Goal: Find specific page/section

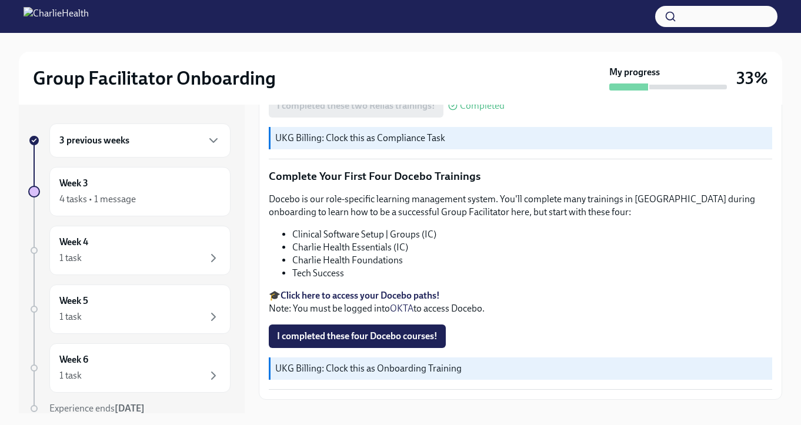
scroll to position [1659, 0]
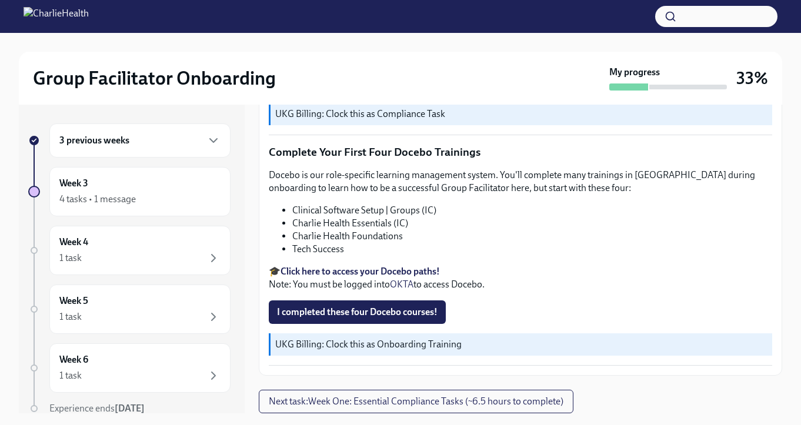
click at [373, 219] on li "Charlie Health Essentials (IC)" at bounding box center [532, 223] width 480 height 13
click at [341, 239] on li "Charlie Health Foundations" at bounding box center [532, 236] width 480 height 13
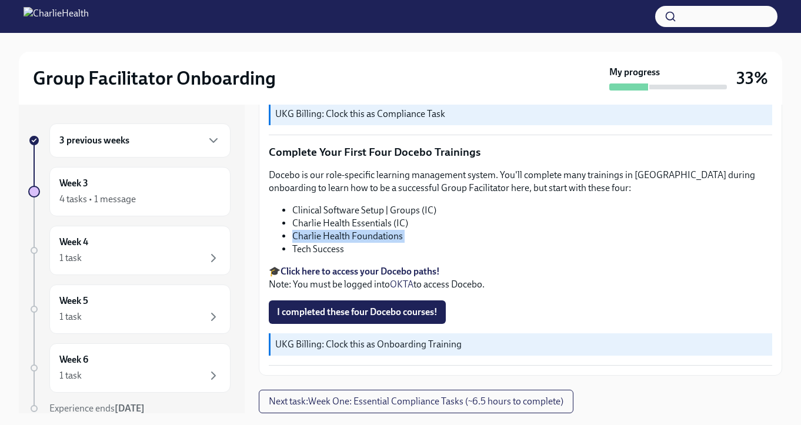
click at [341, 239] on li "Charlie Health Foundations" at bounding box center [532, 236] width 480 height 13
click at [327, 246] on li "Tech Success" at bounding box center [532, 249] width 480 height 13
